Goal: Task Accomplishment & Management: Use online tool/utility

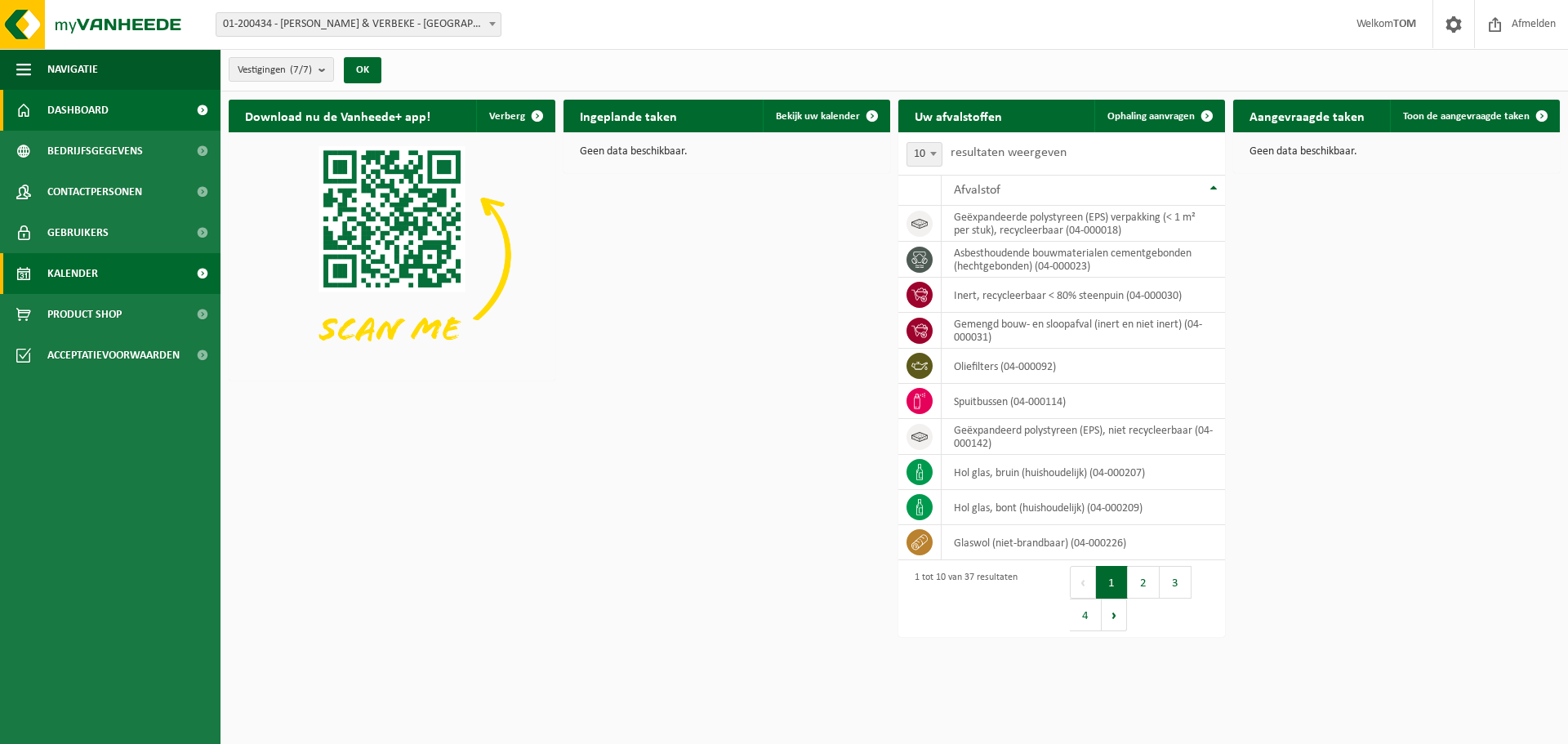
click at [71, 269] on span "Kalender" at bounding box center [72, 274] width 50 height 41
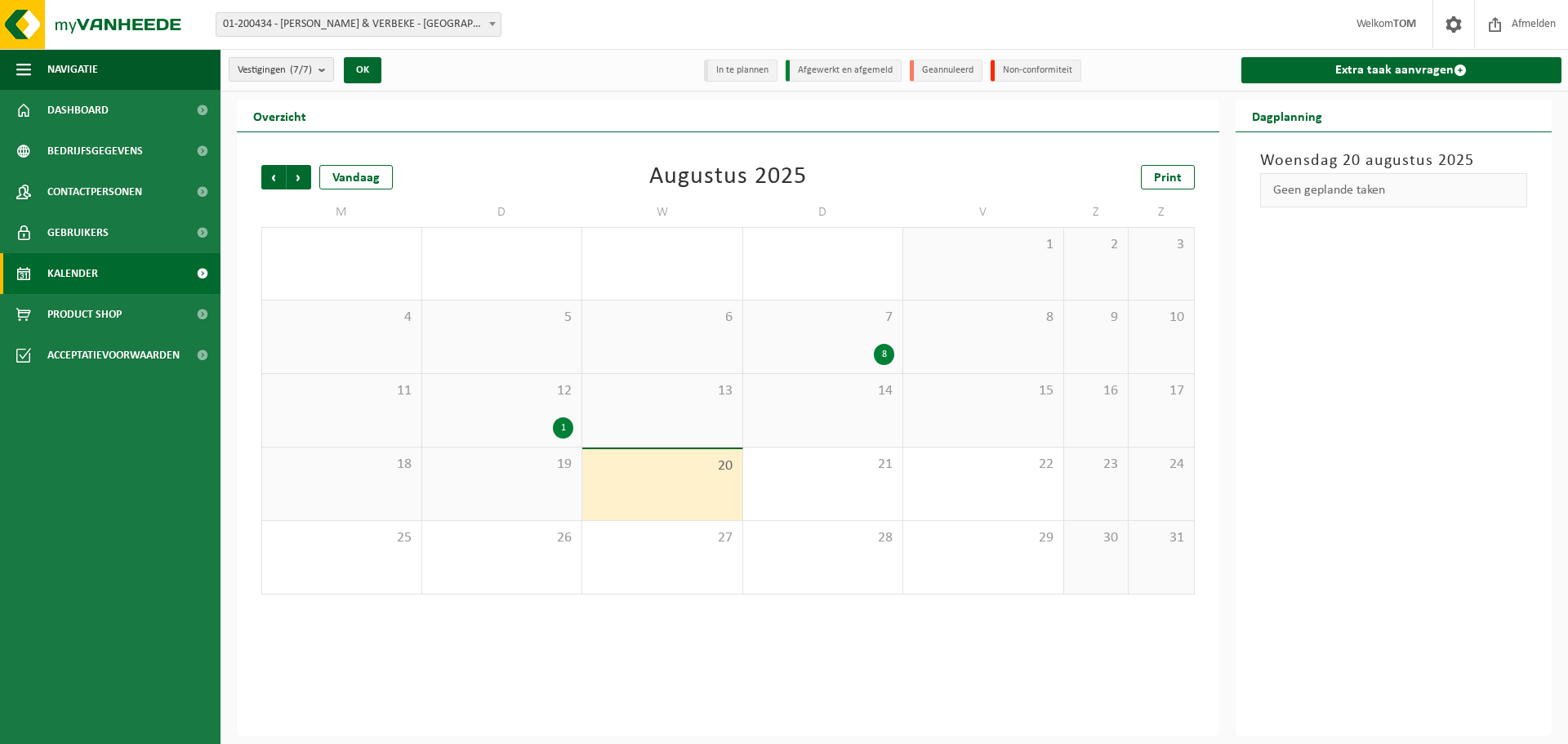
click at [669, 464] on span "20" at bounding box center [662, 467] width 144 height 18
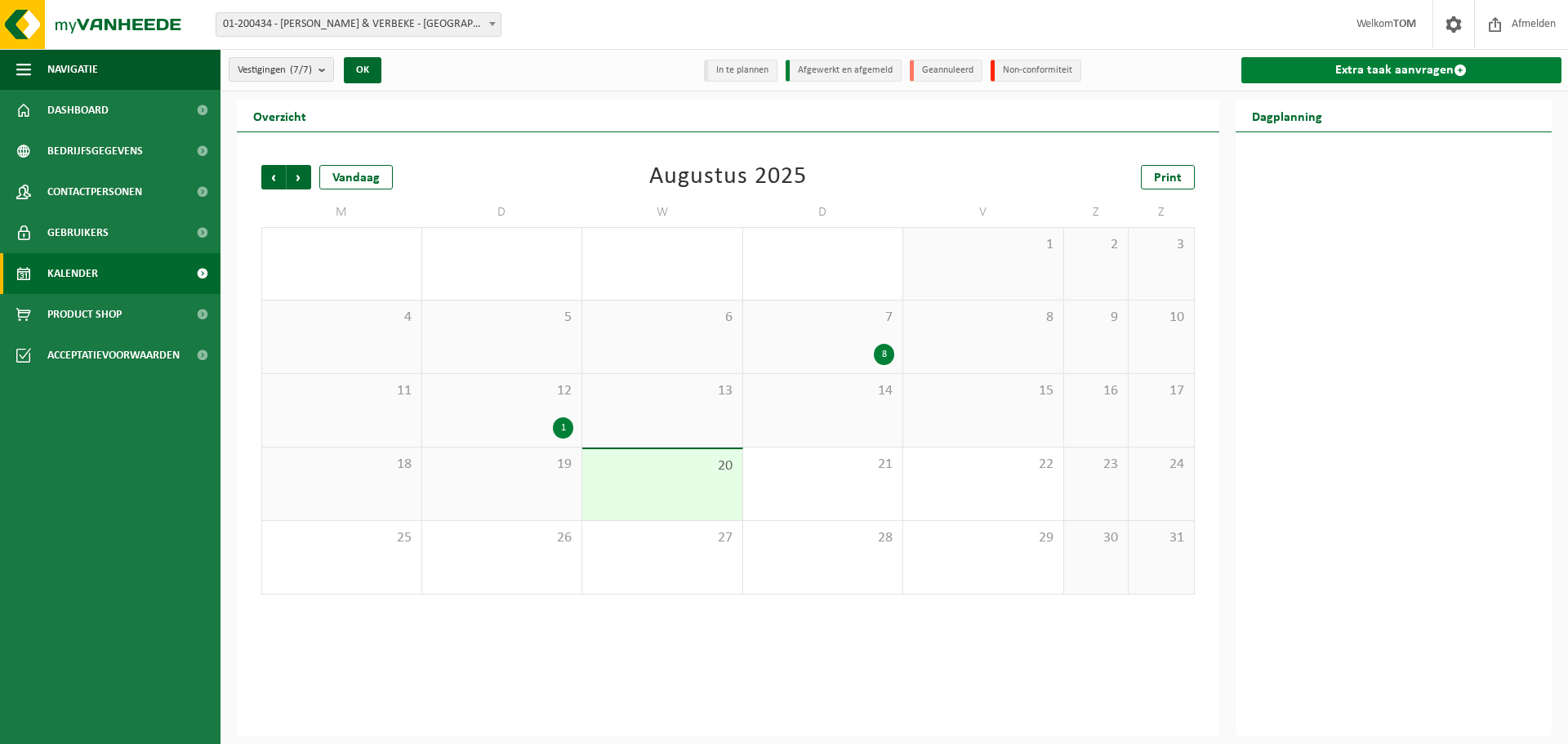
click at [1361, 64] on link "Extra taak aanvragen" at bounding box center [1401, 70] width 321 height 27
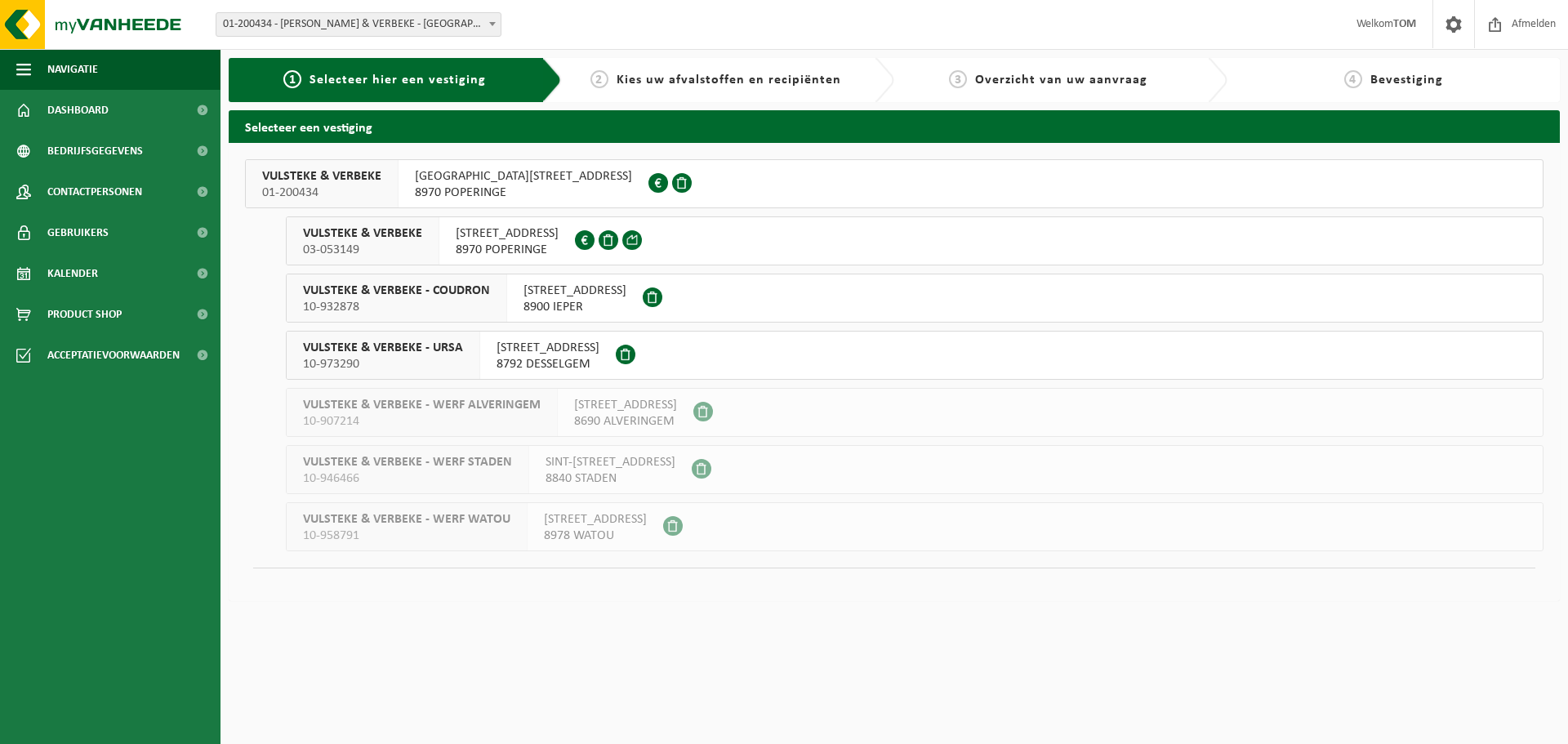
click at [346, 246] on span "03-053149" at bounding box center [362, 250] width 119 height 16
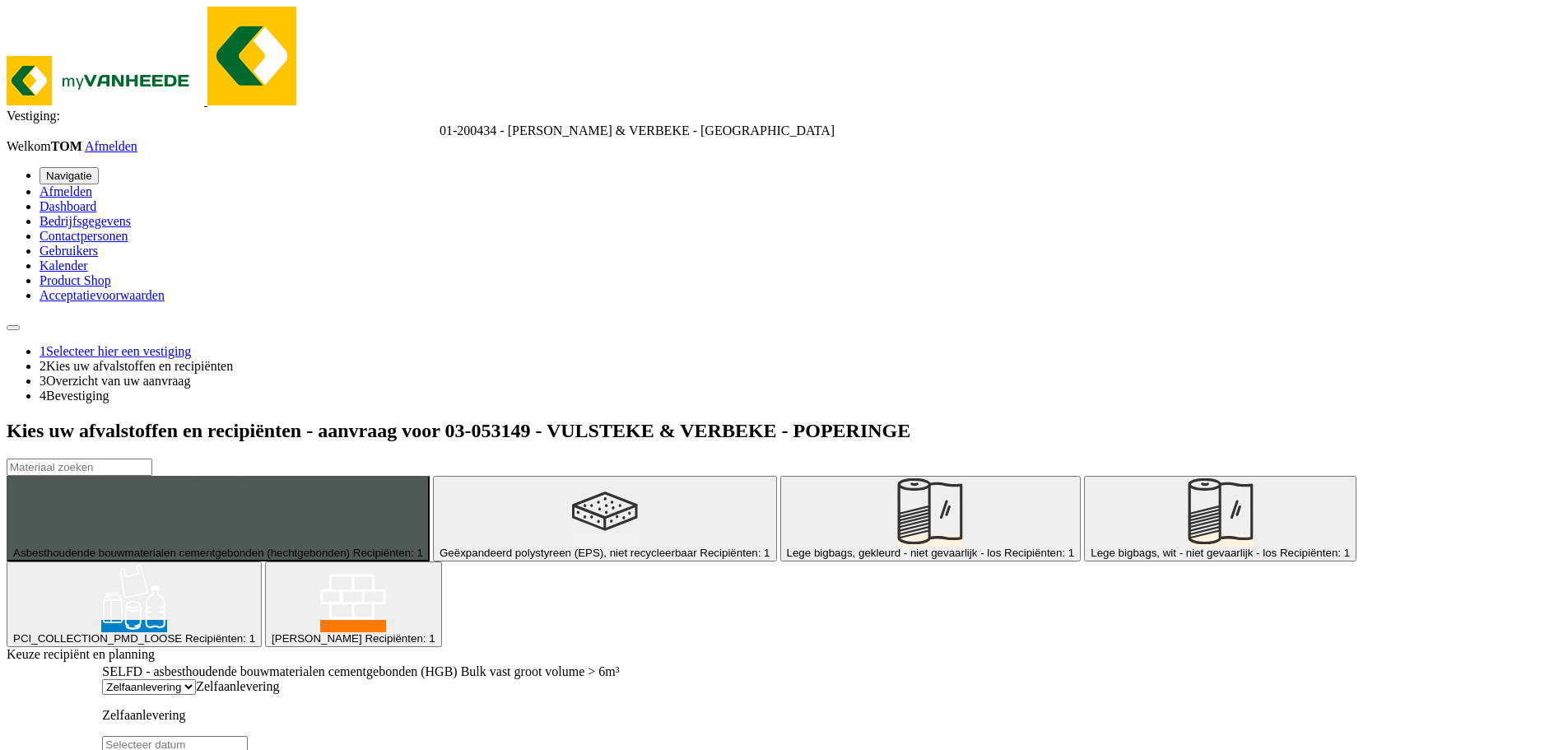
click at [182, 632] on span "PCI_COLLECTION_PMD_LOOSE" at bounding box center [97, 637] width 169 height 12
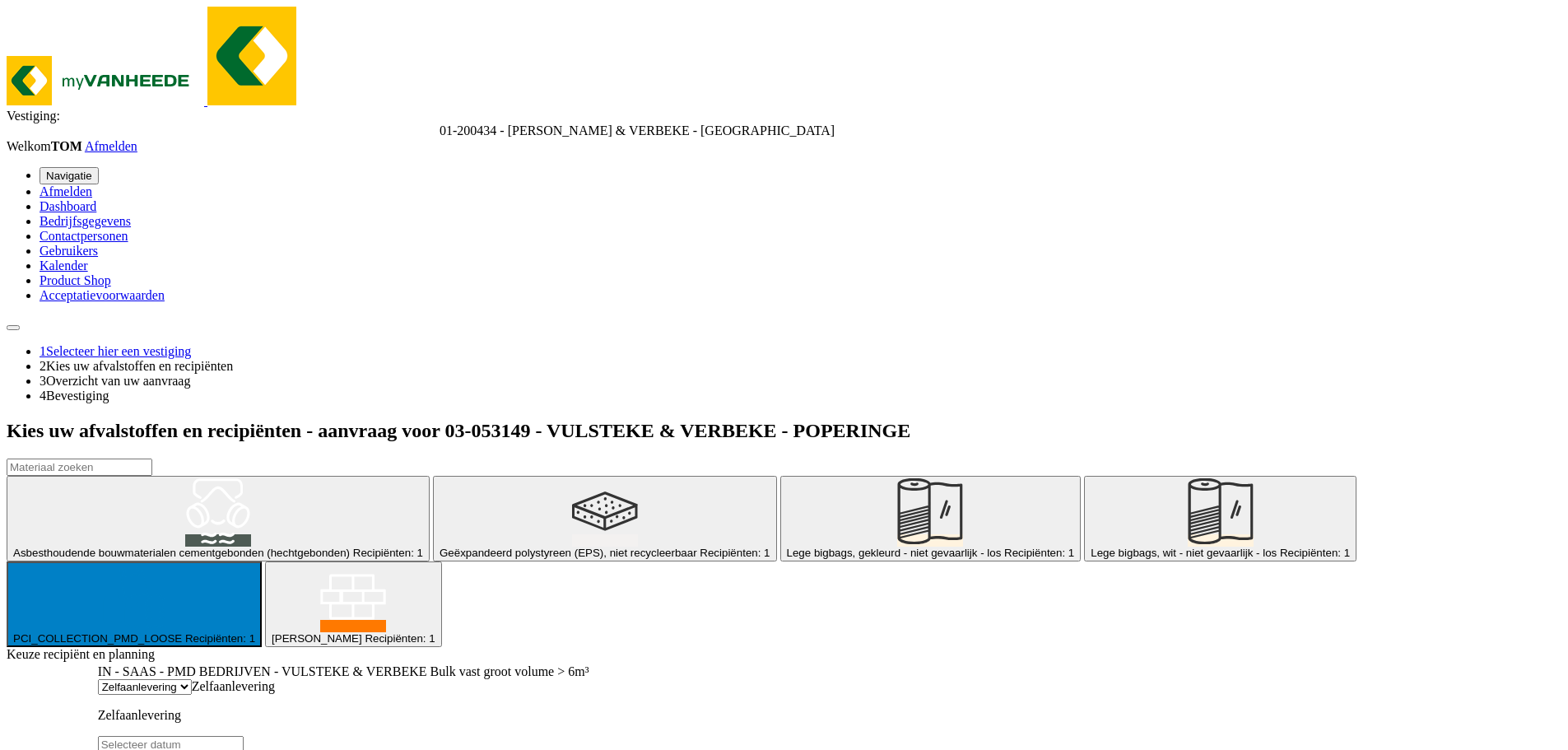
click at [244, 735] on input "text" at bounding box center [171, 744] width 146 height 18
type input "Van [DATE]"
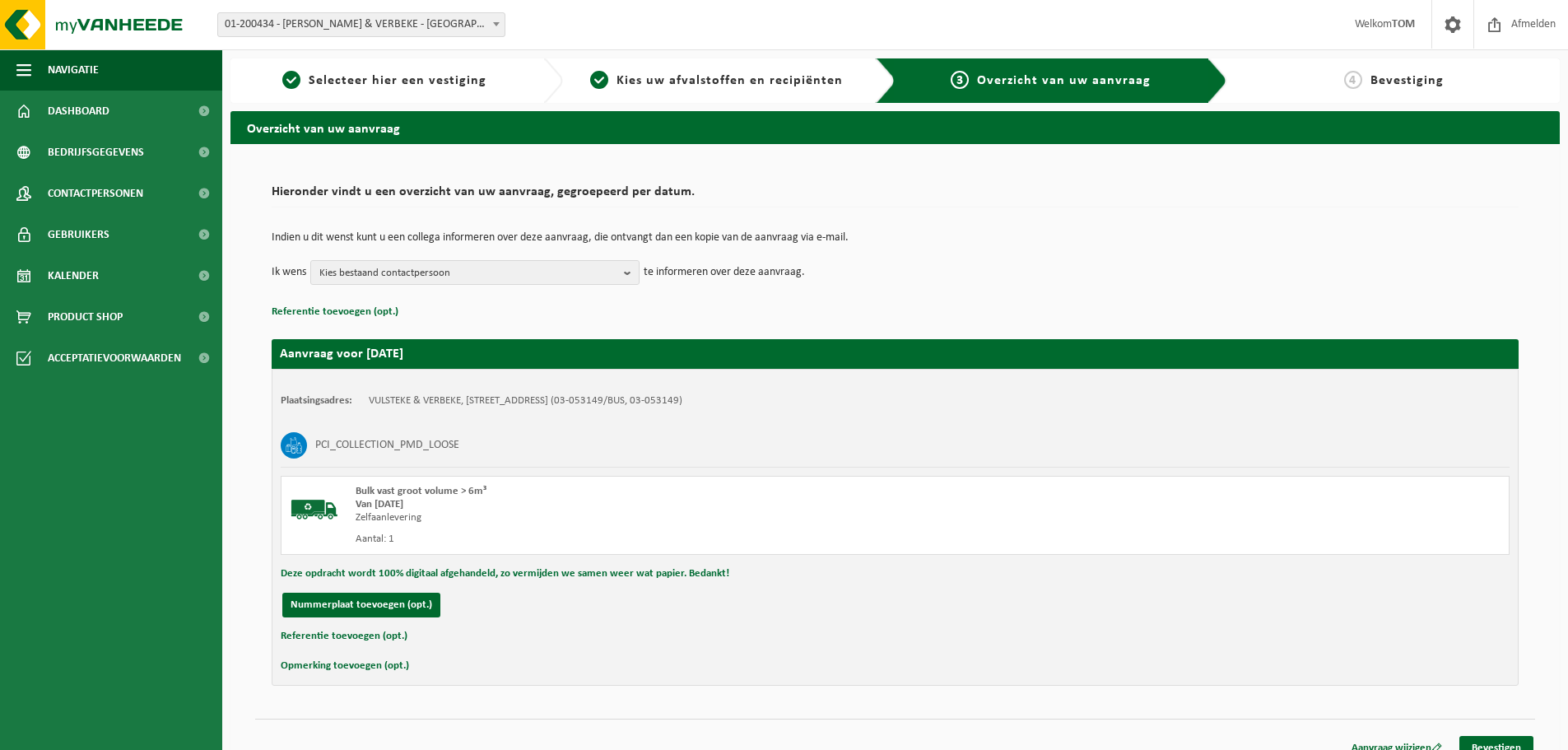
scroll to position [19, 0]
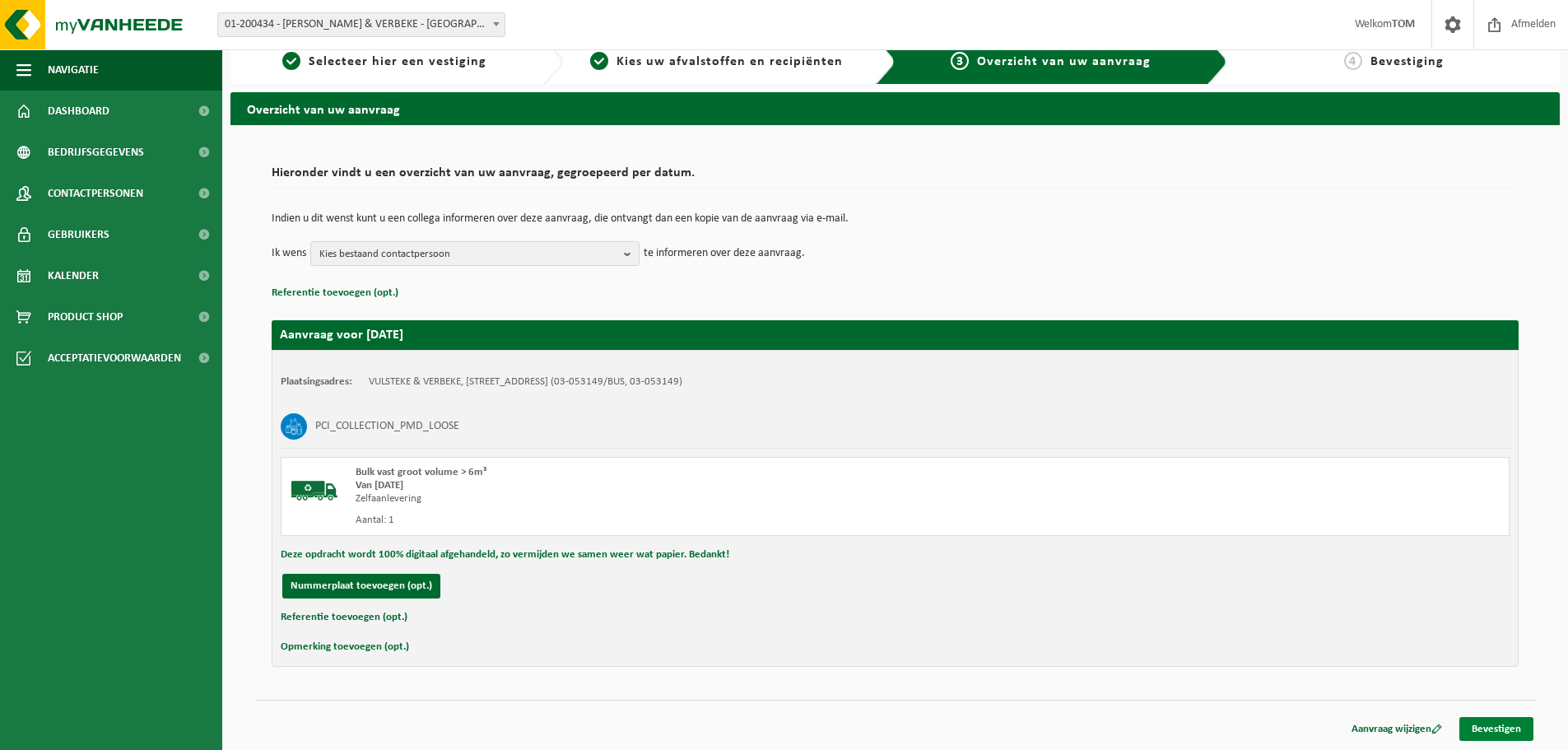
click at [1493, 725] on link "Bevestigen" at bounding box center [1497, 729] width 74 height 24
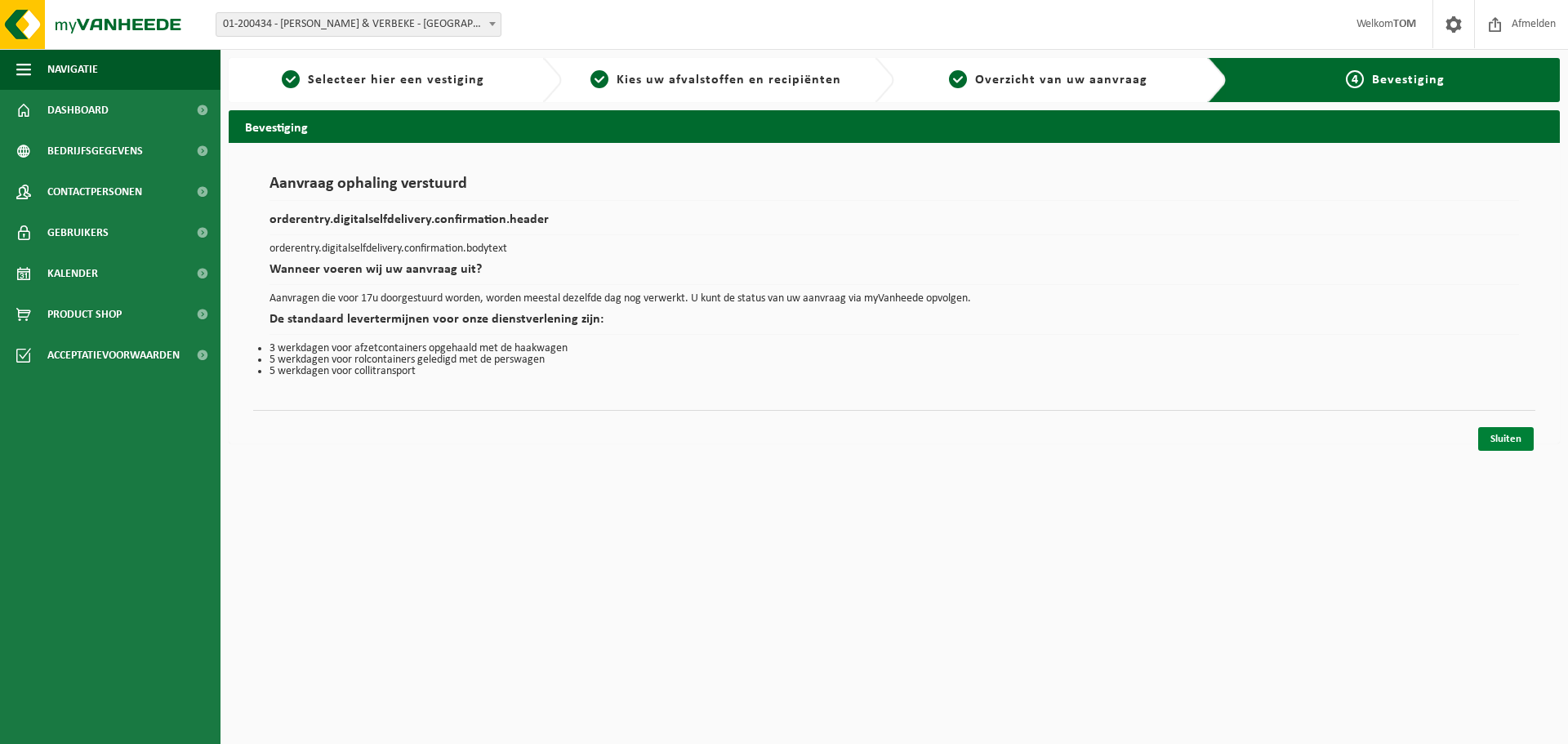
click at [1490, 438] on link "Sluiten" at bounding box center [1506, 439] width 56 height 24
